Goal: Information Seeking & Learning: Learn about a topic

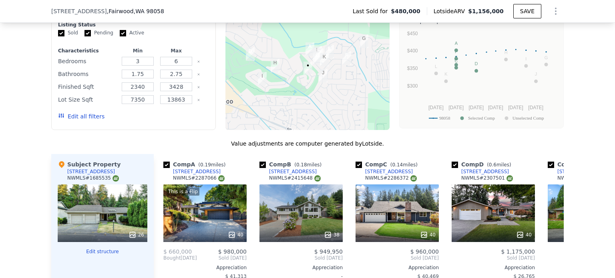
scroll to position [957, 0]
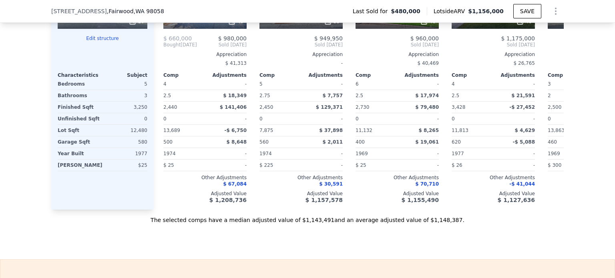
click at [224, 158] on div "-" at bounding box center [227, 153] width 40 height 11
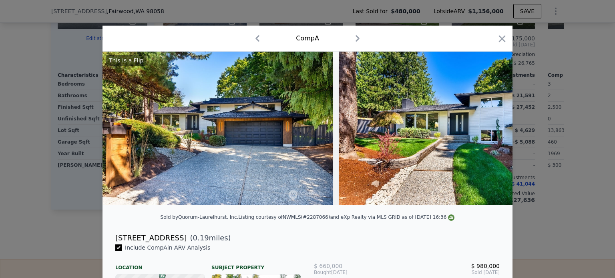
scroll to position [106, 0]
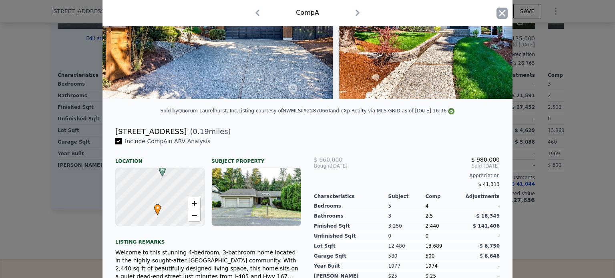
click at [496, 14] on icon "button" at bounding box center [501, 13] width 11 height 11
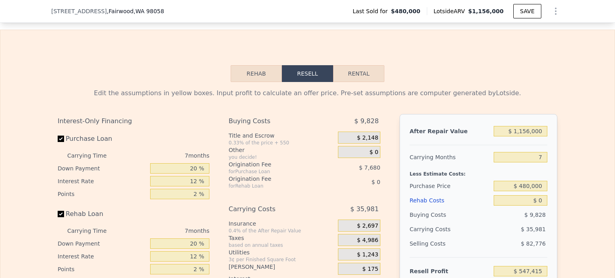
scroll to position [1224, 0]
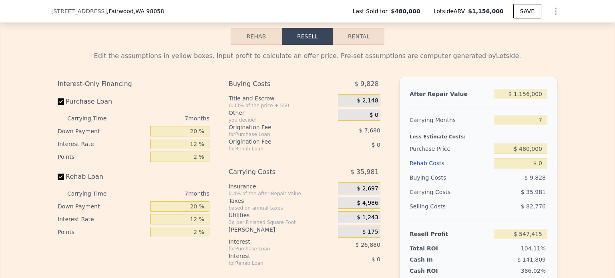
click at [250, 45] on button "Rehab" at bounding box center [256, 36] width 51 height 17
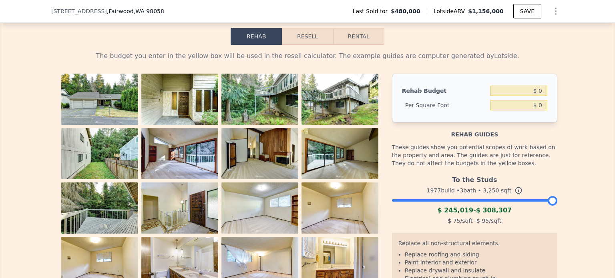
click at [484, 201] on div at bounding box center [474, 198] width 165 height 5
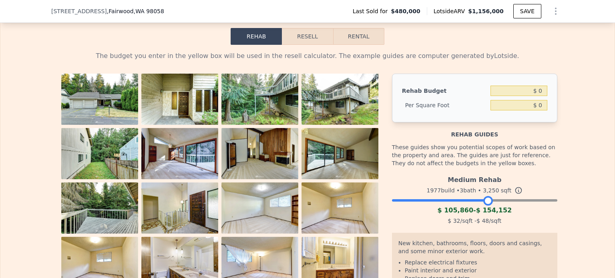
click at [516, 201] on div at bounding box center [474, 198] width 165 height 5
click at [500, 201] on div at bounding box center [474, 198] width 165 height 5
click at [522, 201] on div at bounding box center [474, 198] width 165 height 5
click at [538, 201] on div at bounding box center [474, 198] width 165 height 5
click at [517, 201] on div at bounding box center [474, 198] width 165 height 5
